Goal: Information Seeking & Learning: Learn about a topic

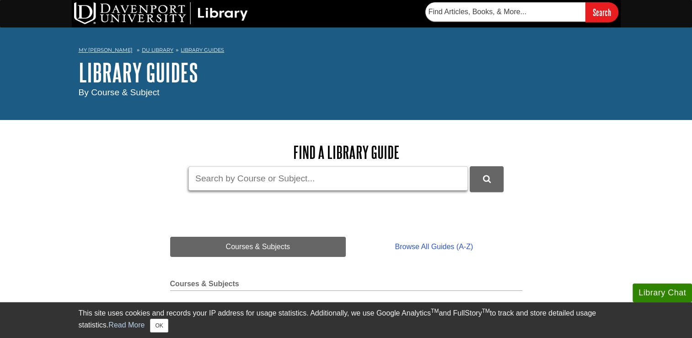
click at [321, 182] on input "Guide Search Terms" at bounding box center [328, 178] width 280 height 24
type input "ACES"
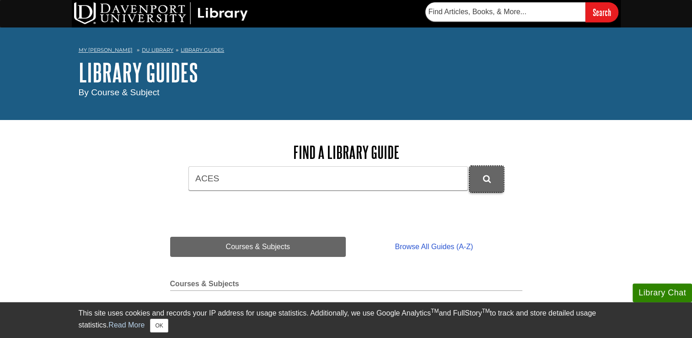
click at [494, 181] on button "DU Library Guides Search" at bounding box center [487, 178] width 34 height 25
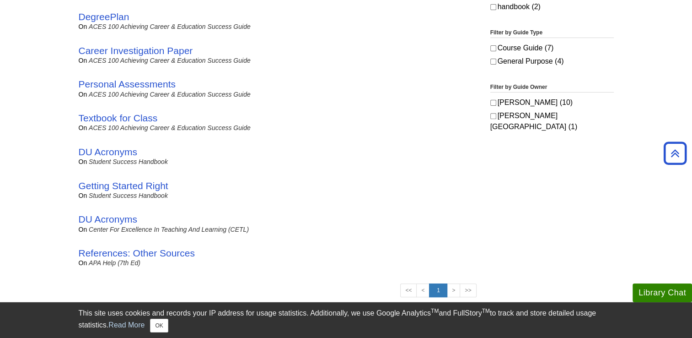
scroll to position [327, 0]
